Goal: Find specific page/section: Find specific page/section

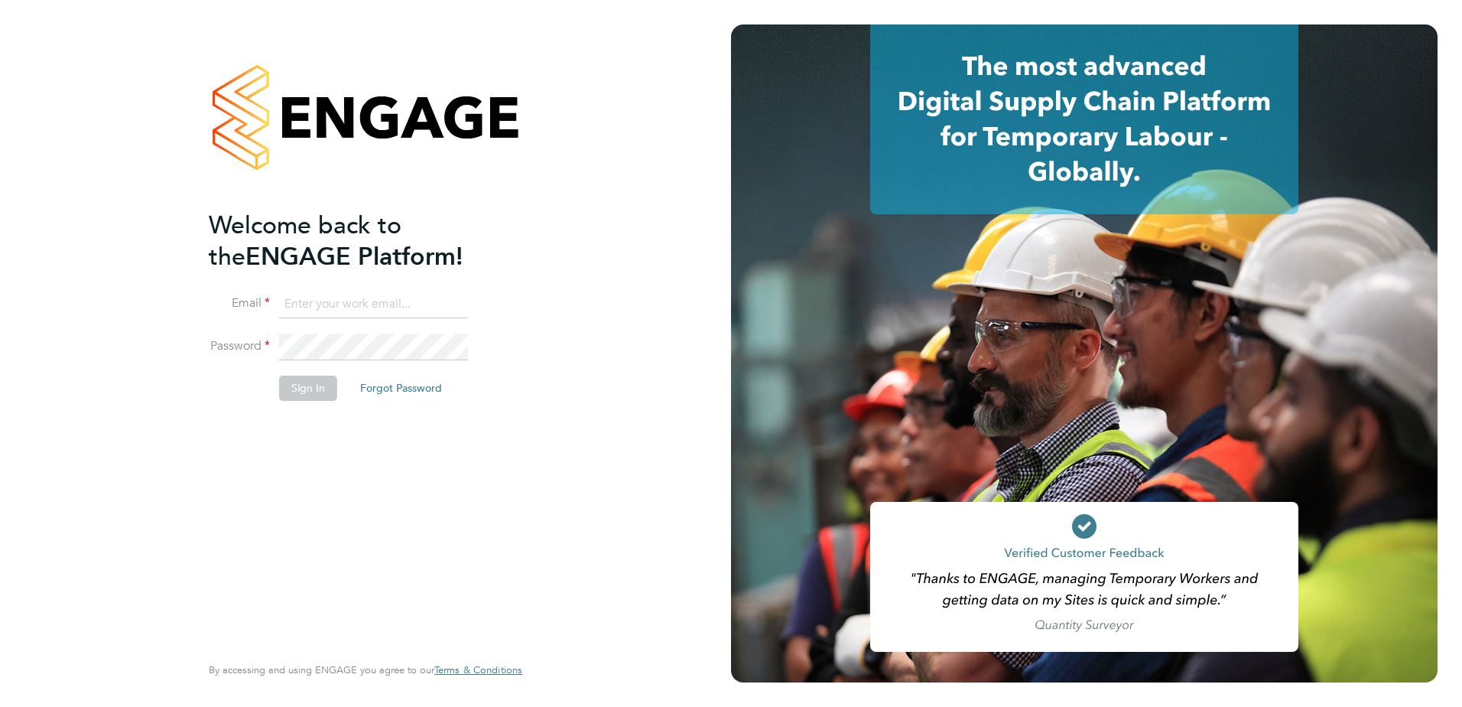
type input "[EMAIL_ADDRESS][DOMAIN_NAME]"
click at [318, 385] on button "Sign In" at bounding box center [308, 387] width 58 height 24
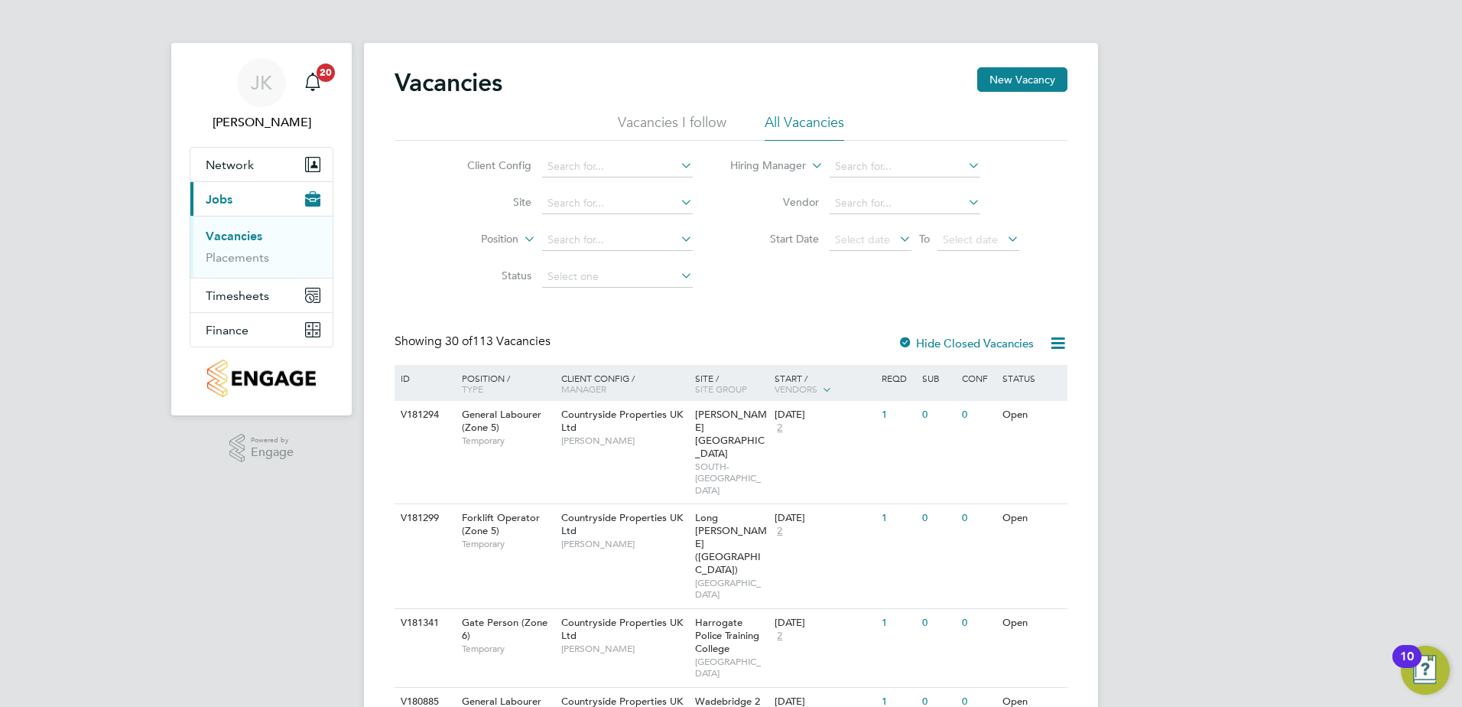
click at [678, 200] on icon at bounding box center [678, 201] width 0 height 21
type input "w"
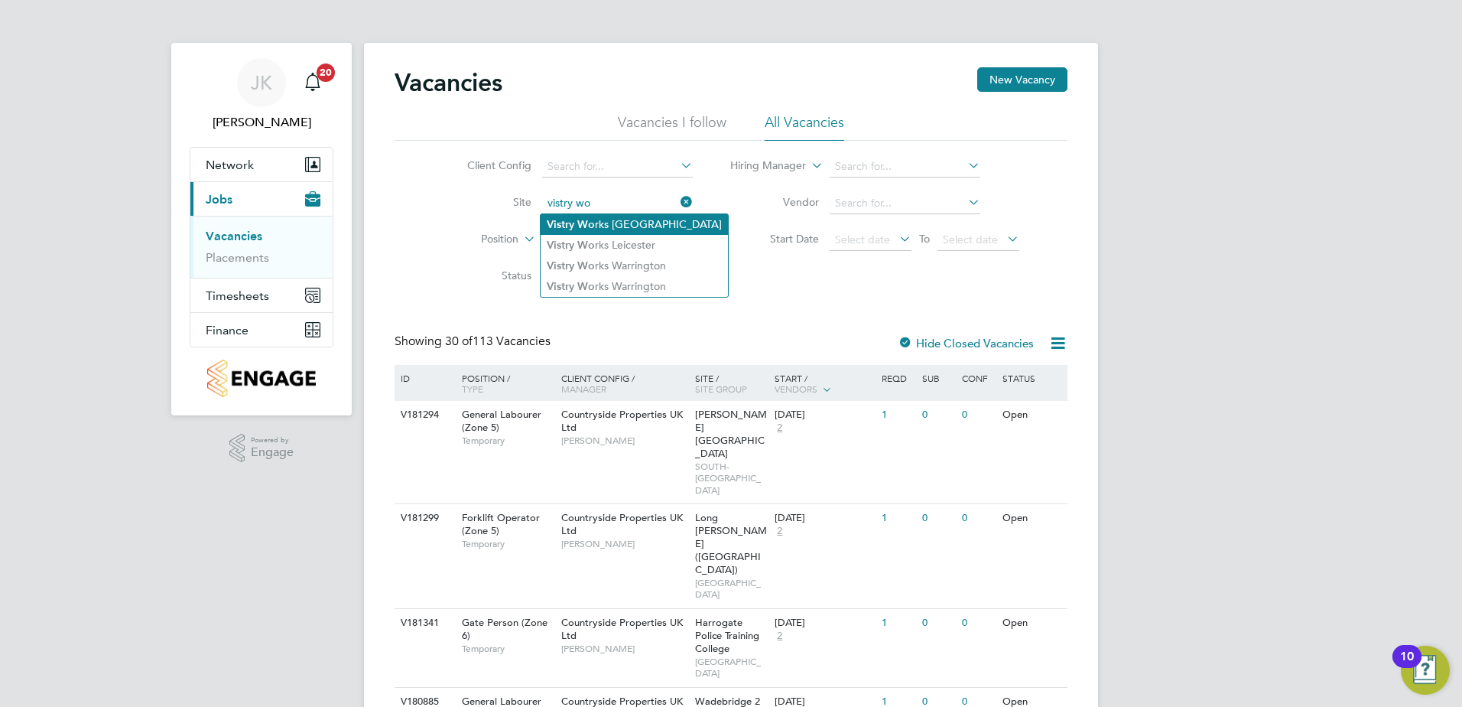
click at [655, 225] on li "Vistry Wo rks [GEOGRAPHIC_DATA]" at bounding box center [634, 224] width 187 height 21
type input "Vistry Works [GEOGRAPHIC_DATA]"
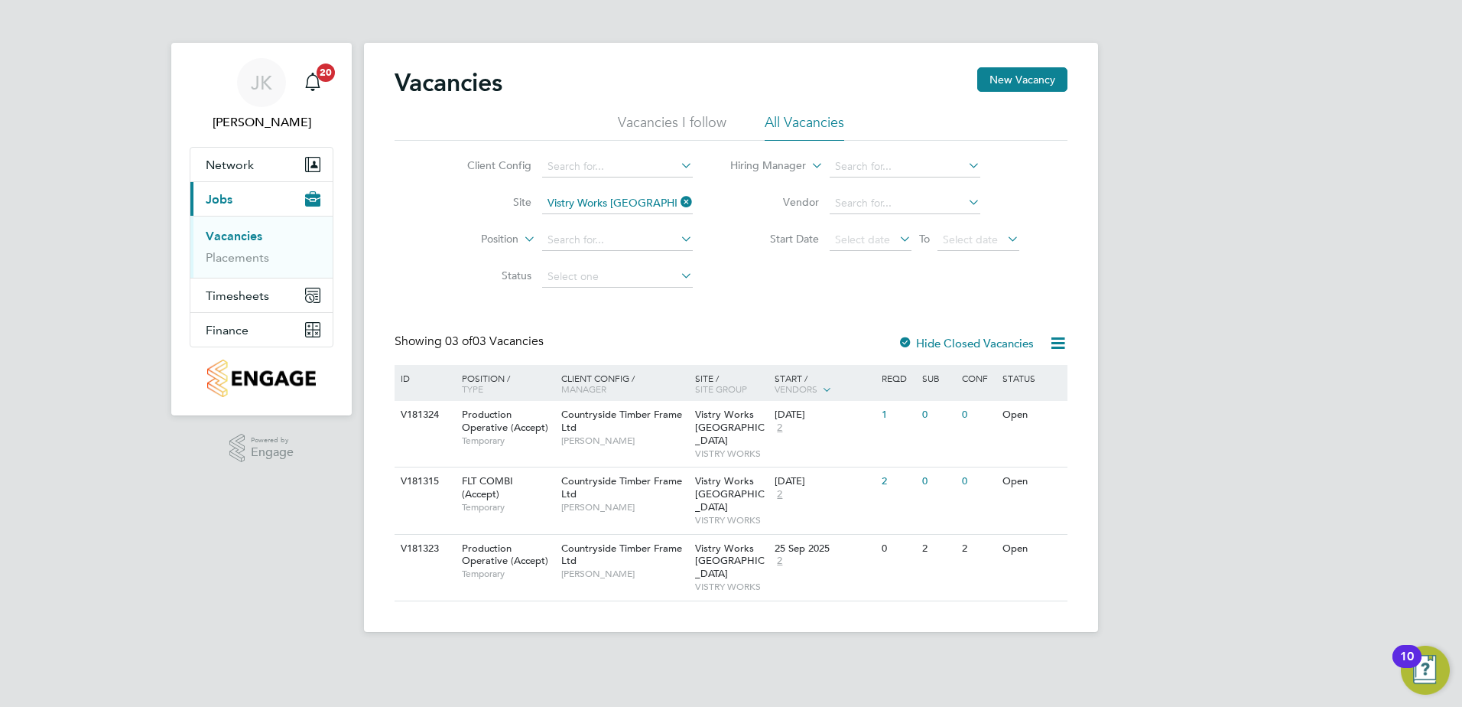
click at [678, 238] on icon at bounding box center [678, 238] width 0 height 21
click at [678, 241] on icon at bounding box center [678, 238] width 0 height 21
type input "ad"
click at [954, 342] on label "Hide Closed Vacancies" at bounding box center [966, 343] width 136 height 15
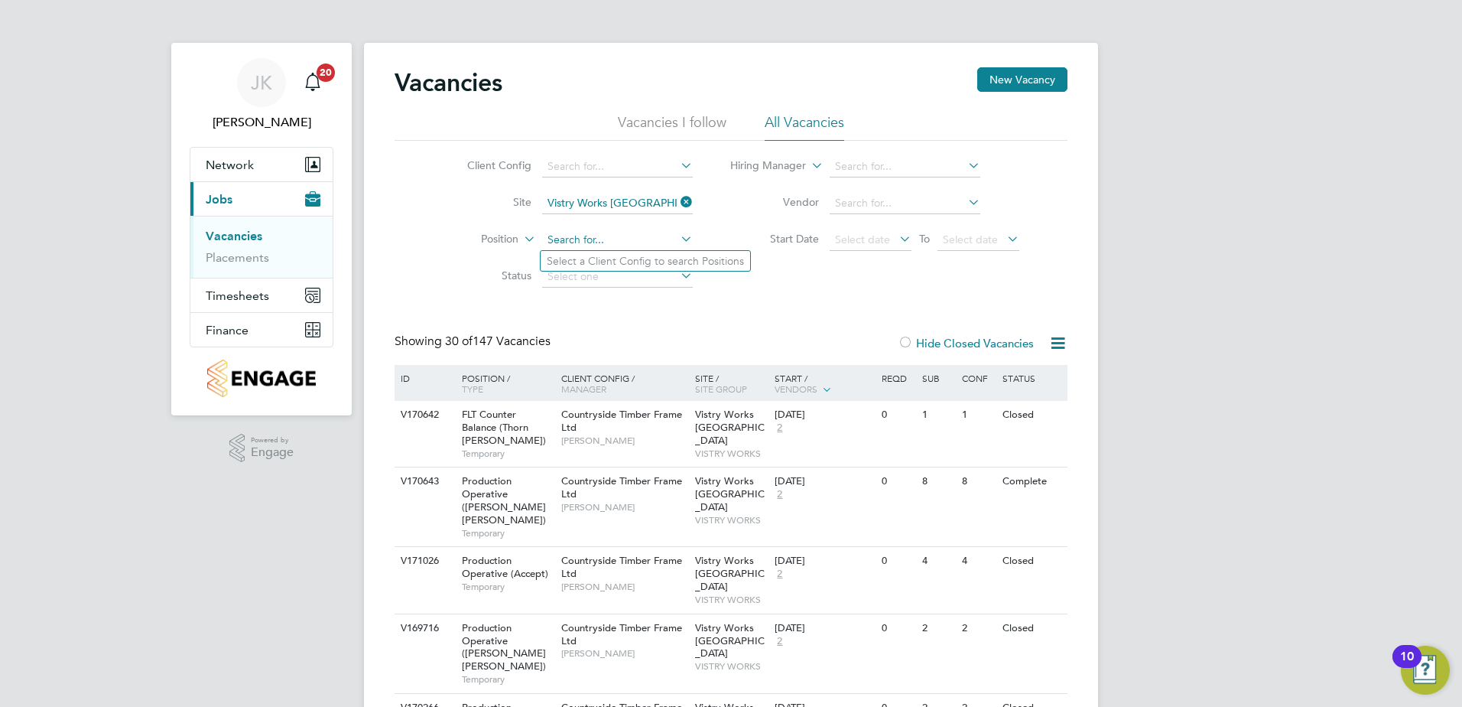
click at [619, 237] on input at bounding box center [617, 239] width 151 height 21
click at [678, 238] on icon at bounding box center [678, 238] width 0 height 21
type input "administrator"
click at [678, 158] on icon at bounding box center [678, 164] width 0 height 21
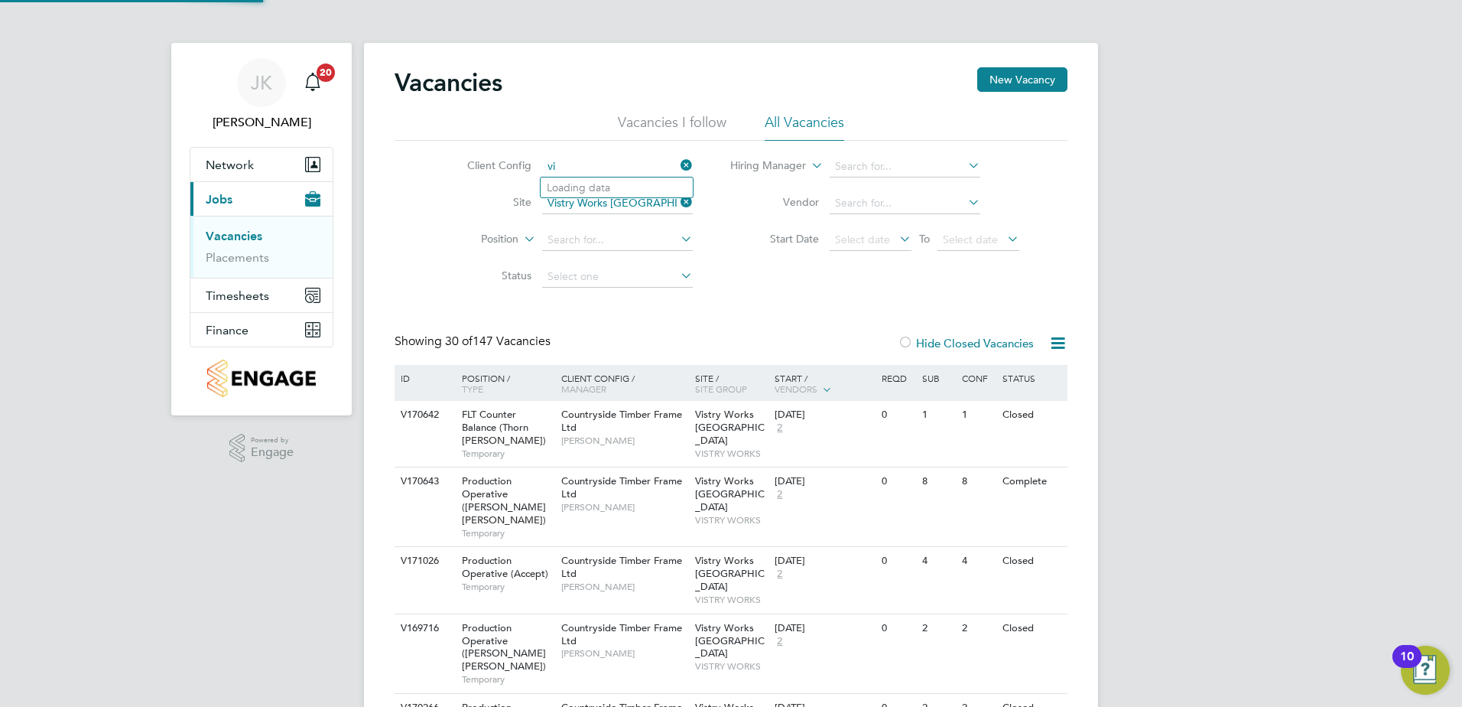
type input "v"
click at [662, 369] on li "Countryside Timber Frame Ltd" at bounding box center [737, 374] width 392 height 21
type input "Countryside Timber Frame Ltd"
click at [678, 236] on icon at bounding box center [678, 238] width 0 height 21
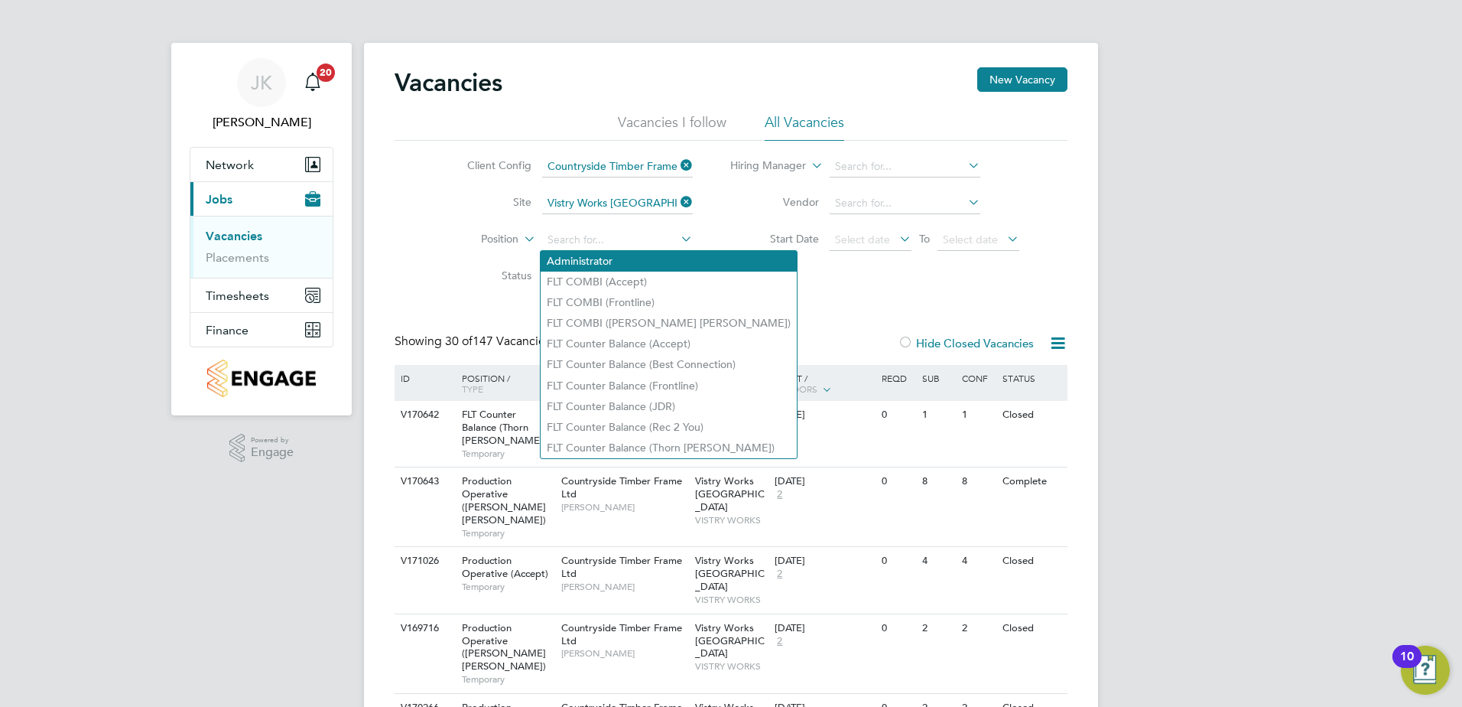
click at [621, 257] on li "Administrator" at bounding box center [669, 261] width 256 height 21
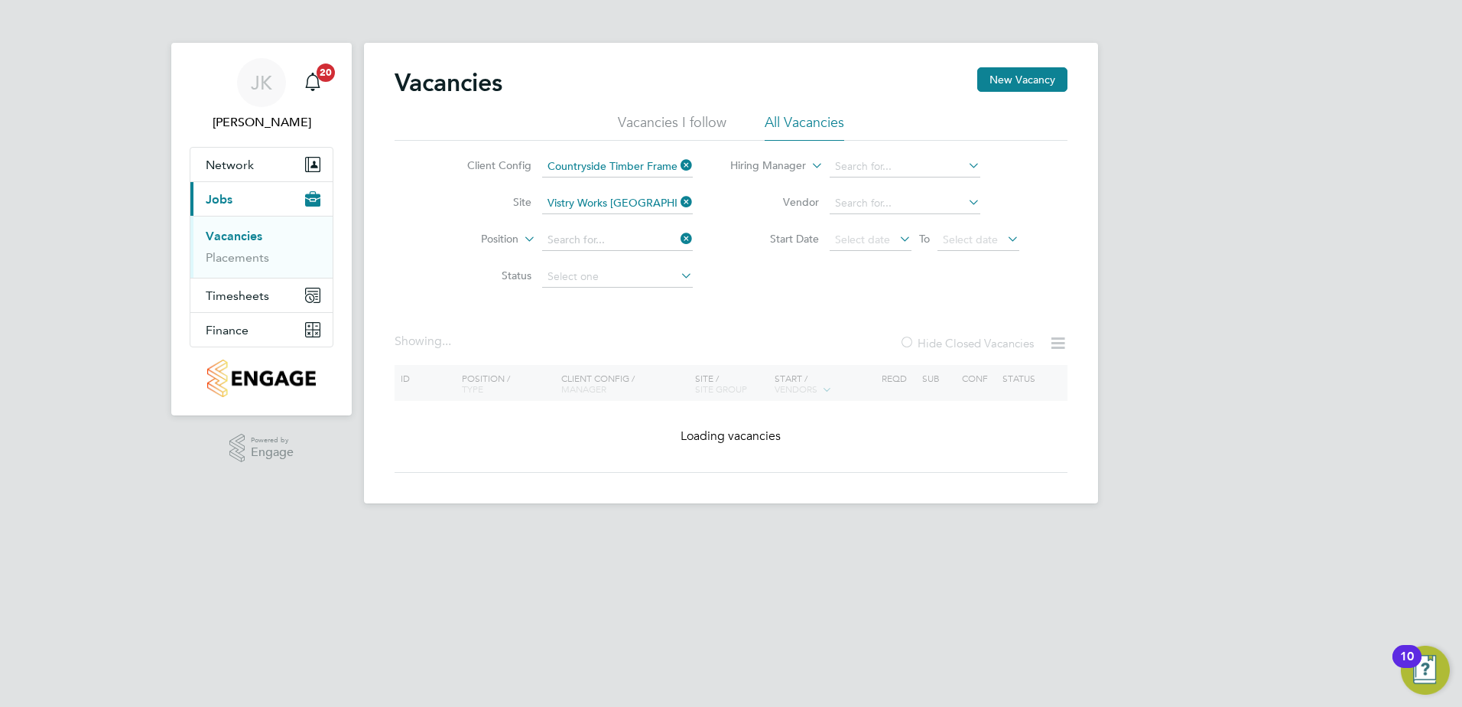
type input "Administrator"
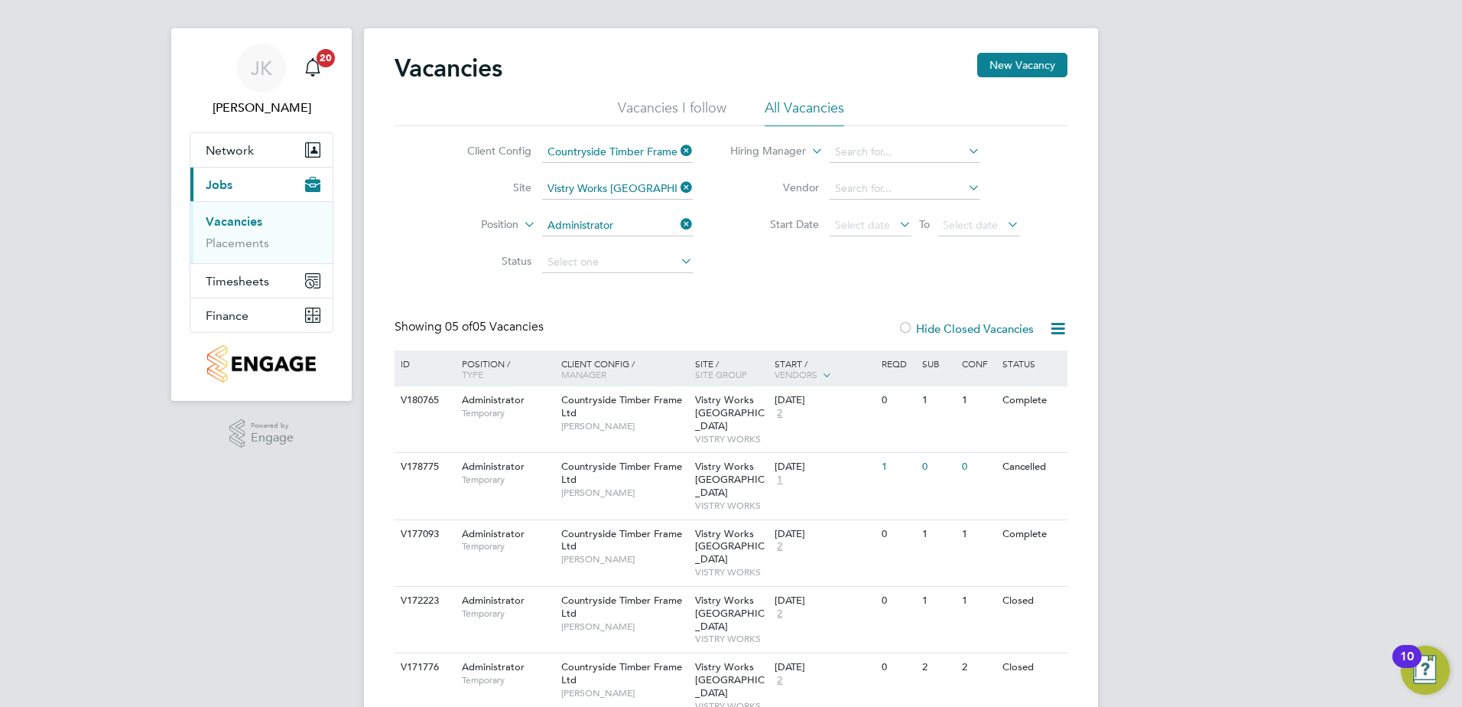
scroll to position [18, 0]
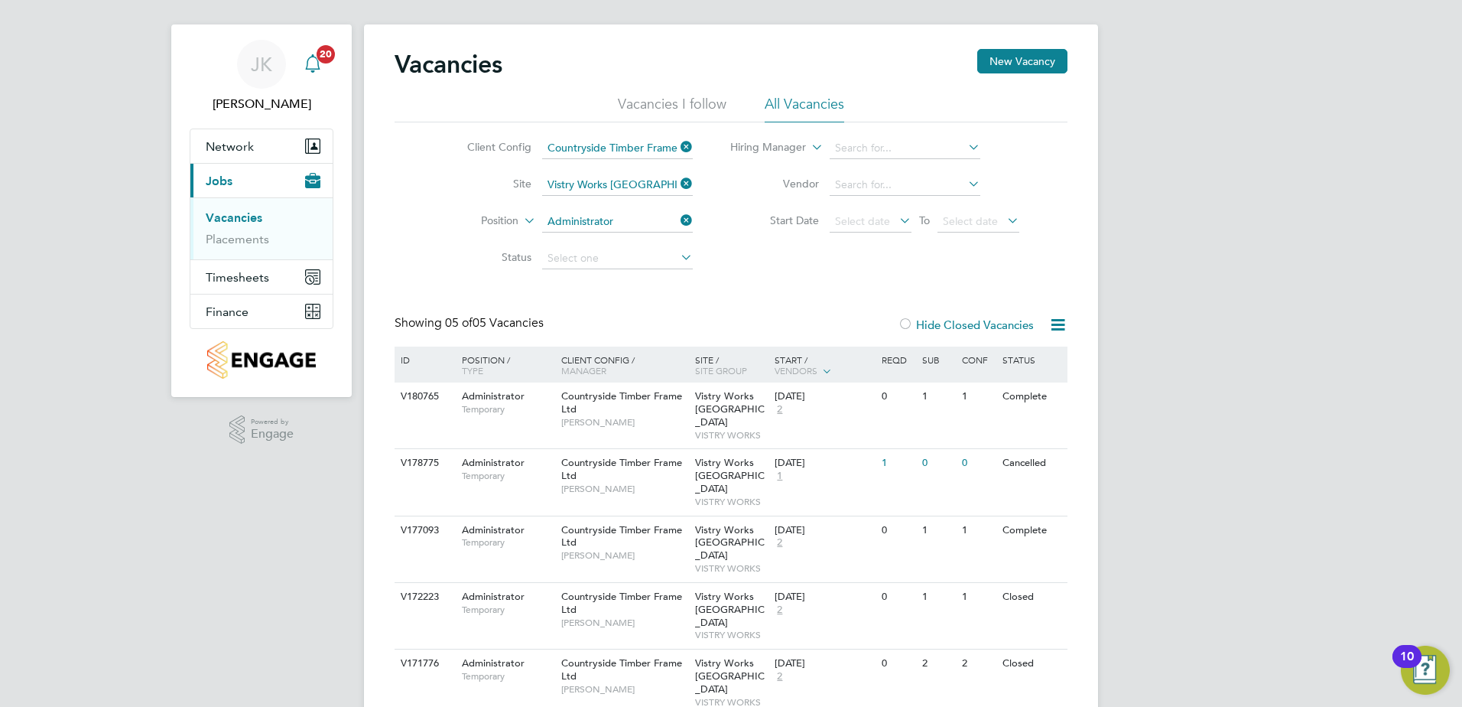
click at [310, 67] on icon "Main navigation" at bounding box center [313, 63] width 18 height 18
